Goal: Information Seeking & Learning: Compare options

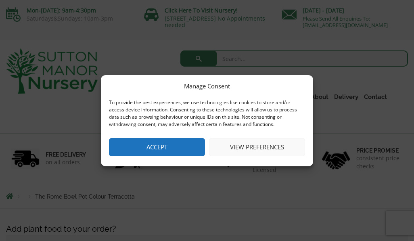
click at [230, 151] on button "View preferences" at bounding box center [257, 147] width 96 height 18
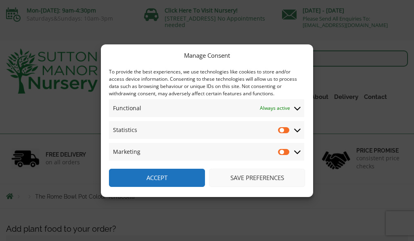
click at [237, 179] on button "Save preferences" at bounding box center [257, 178] width 96 height 18
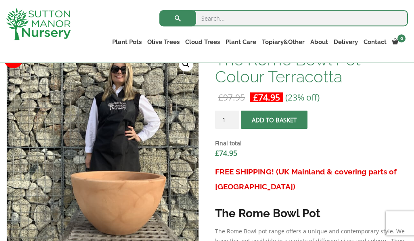
scroll to position [269, 0]
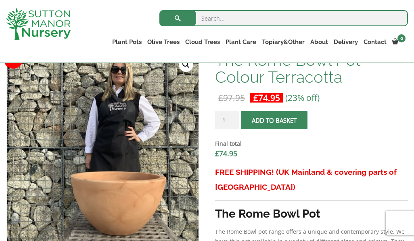
click at [0, 0] on link "Vietnamese Pots" at bounding box center [0, 0] width 0 height 0
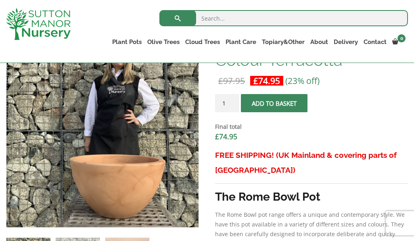
click at [0, 0] on link "Fibre Clay Pots" at bounding box center [0, 0] width 0 height 0
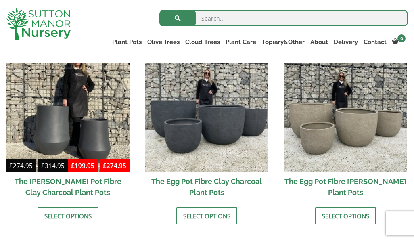
scroll to position [281, 0]
click at [318, 140] on img at bounding box center [346, 111] width 124 height 124
click at [308, 135] on img at bounding box center [346, 111] width 124 height 124
click at [0, 0] on link "Resin Bonded Pots" at bounding box center [0, 0] width 0 height 0
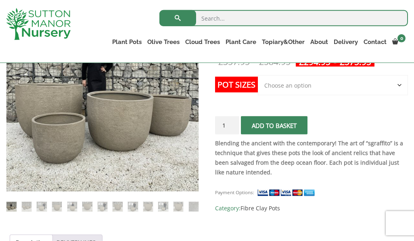
scroll to position [194, 0]
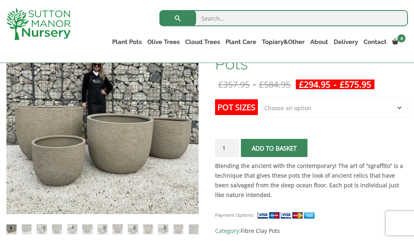
scroll to position [172, 0]
